Goal: Information Seeking & Learning: Find specific fact

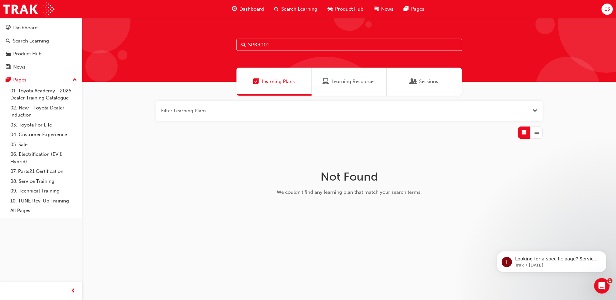
click at [354, 72] on div "Learning Resources" at bounding box center [349, 82] width 75 height 28
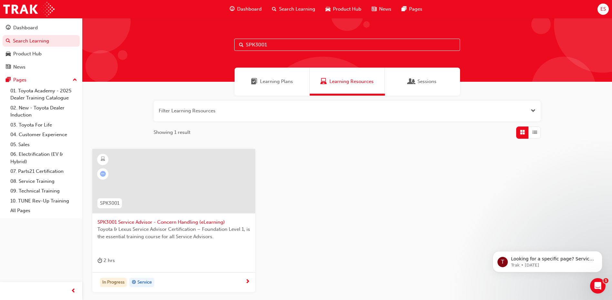
drag, startPoint x: 255, startPoint y: 44, endPoint x: 278, endPoint y: 42, distance: 23.0
click at [255, 44] on input "SPK3001" at bounding box center [347, 45] width 226 height 12
drag, startPoint x: 279, startPoint y: 43, endPoint x: 255, endPoint y: 51, distance: 26.0
click at [255, 51] on div "SPK3001" at bounding box center [346, 50] width 529 height 64
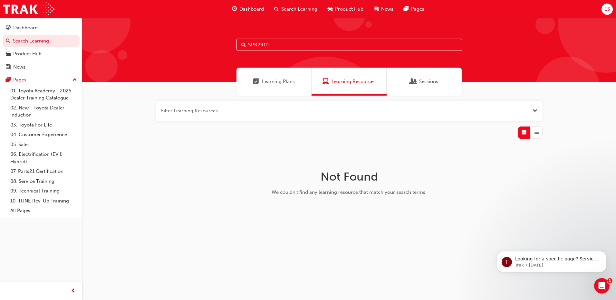
drag, startPoint x: 271, startPoint y: 43, endPoint x: 257, endPoint y: 53, distance: 17.5
click at [257, 53] on div "SPK2901" at bounding box center [349, 50] width 534 height 64
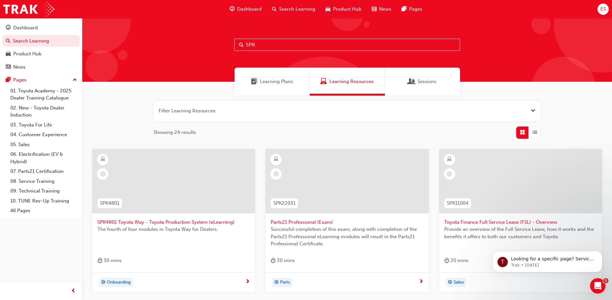
type input "SPK"
